Goal: Information Seeking & Learning: Learn about a topic

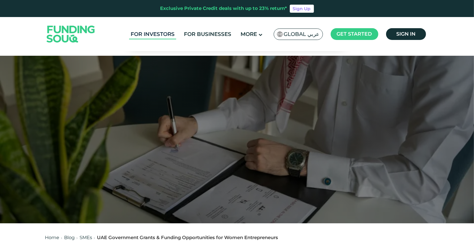
click at [149, 37] on link "For Investors" at bounding box center [152, 34] width 47 height 10
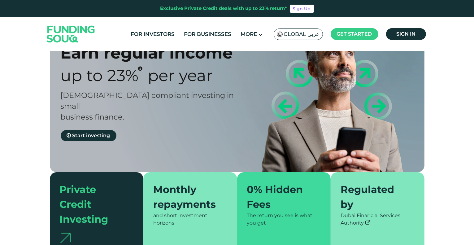
scroll to position [93, 0]
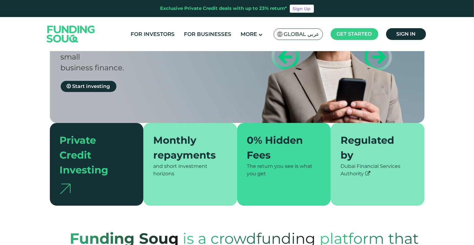
type tc-range-slider "4"
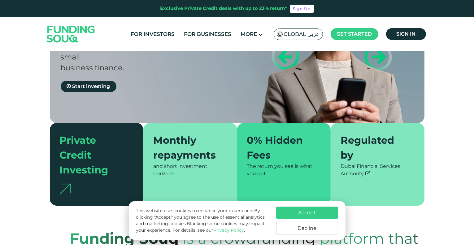
scroll to position [217, 0]
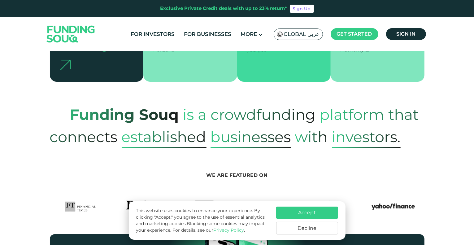
click at [310, 213] on button "Accept" at bounding box center [307, 213] width 62 height 12
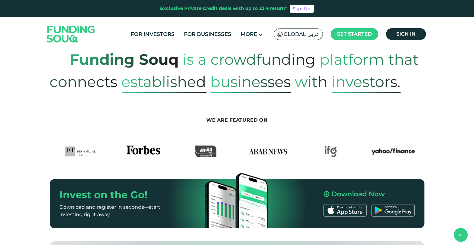
scroll to position [310, 0]
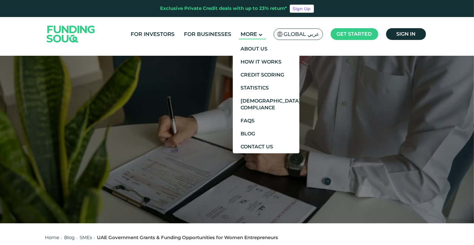
click at [246, 32] on span "More" at bounding box center [249, 34] width 16 height 6
click at [258, 44] on link "About Us" at bounding box center [266, 48] width 67 height 13
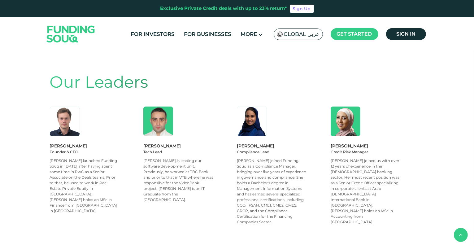
scroll to position [557, 0]
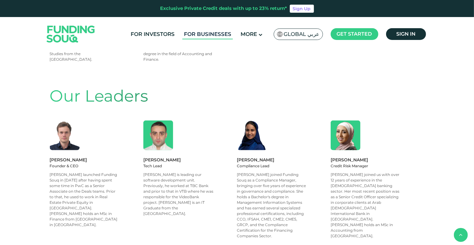
click at [193, 34] on link "For Businesses" at bounding box center [207, 34] width 50 height 10
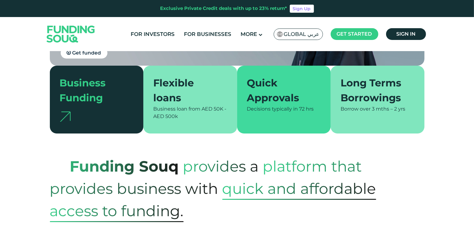
scroll to position [93, 0]
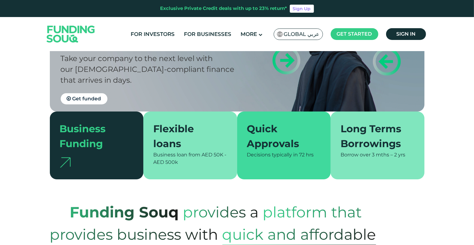
click at [89, 130] on div "Business Funding" at bounding box center [93, 136] width 67 height 30
drag, startPoint x: 68, startPoint y: 156, endPoint x: 73, endPoint y: 155, distance: 4.9
click at [68, 156] on div at bounding box center [97, 160] width 74 height 18
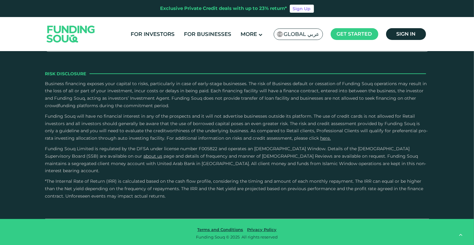
scroll to position [1146, 0]
